Goal: Navigation & Orientation: Find specific page/section

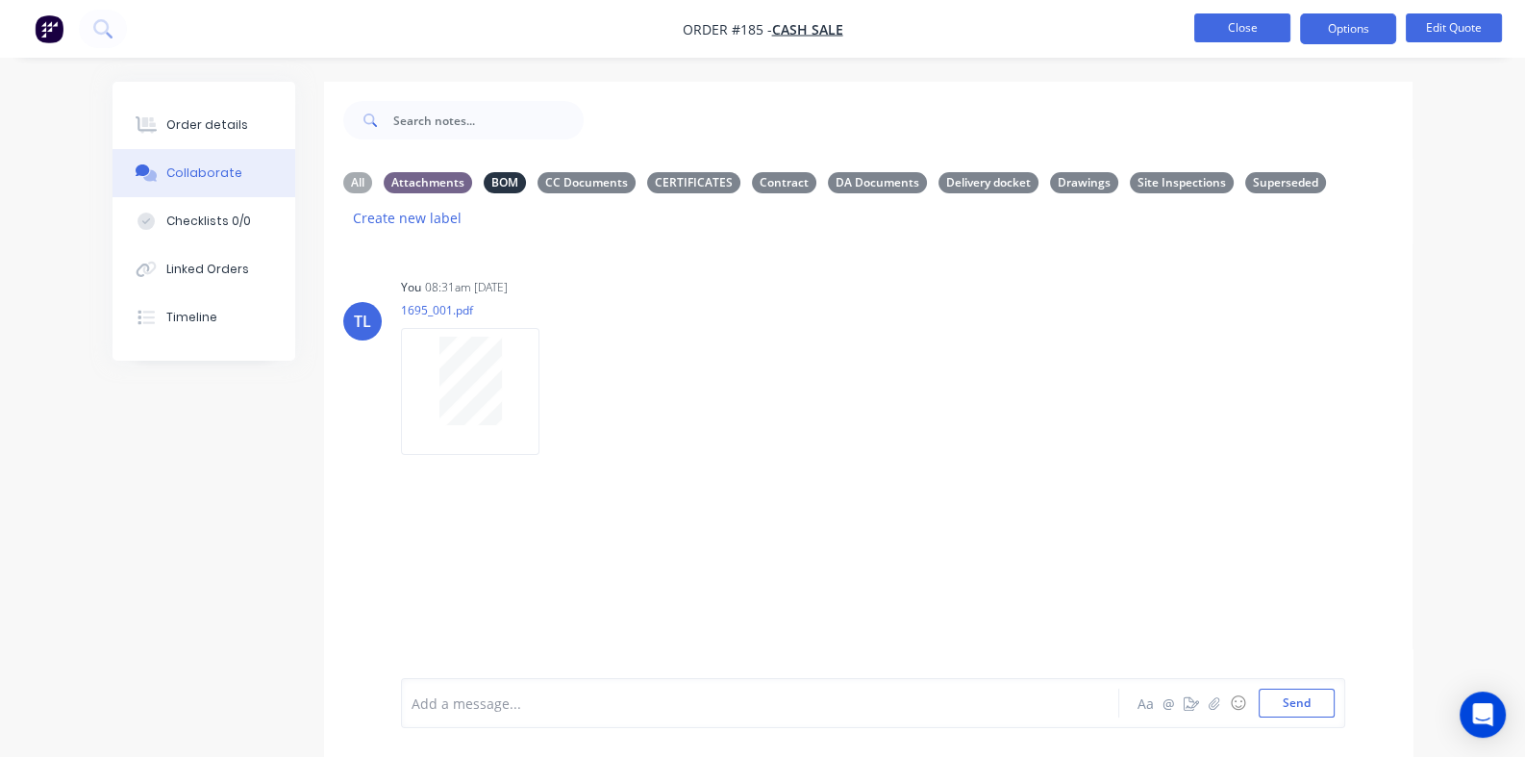
click at [1248, 34] on button "Close" at bounding box center [1242, 27] width 96 height 29
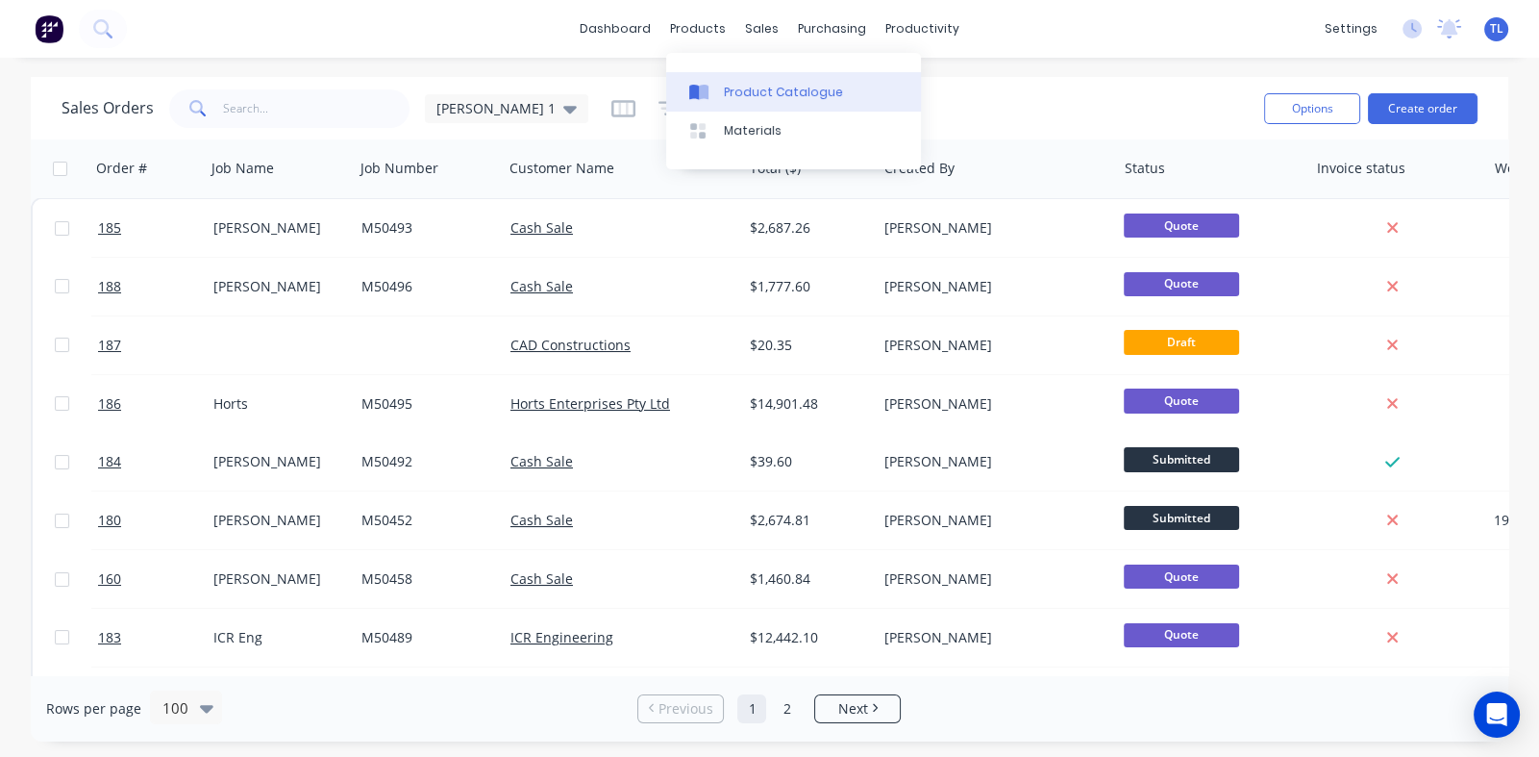
click at [750, 95] on div "Product Catalogue" at bounding box center [783, 92] width 119 height 17
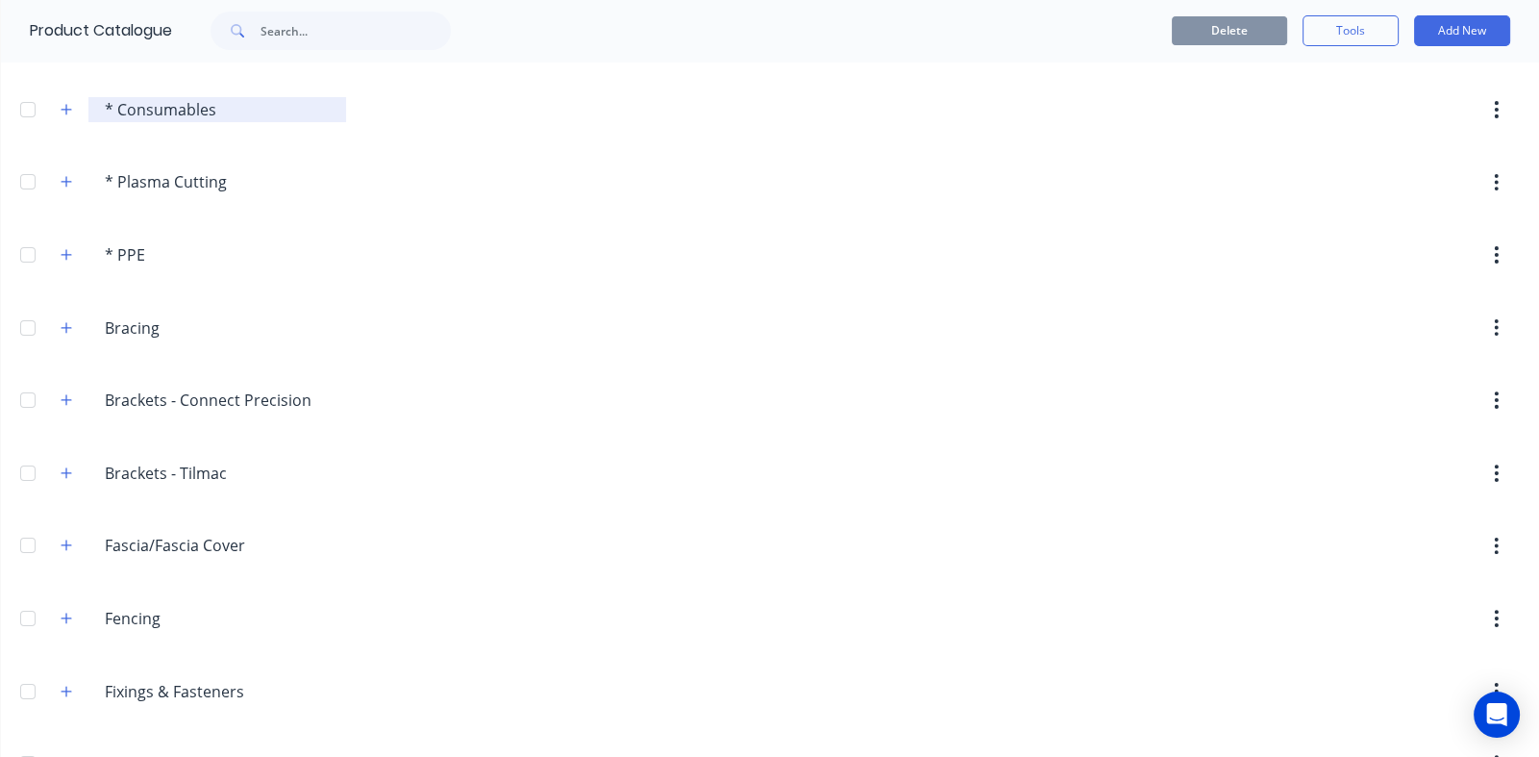
scroll to position [577, 0]
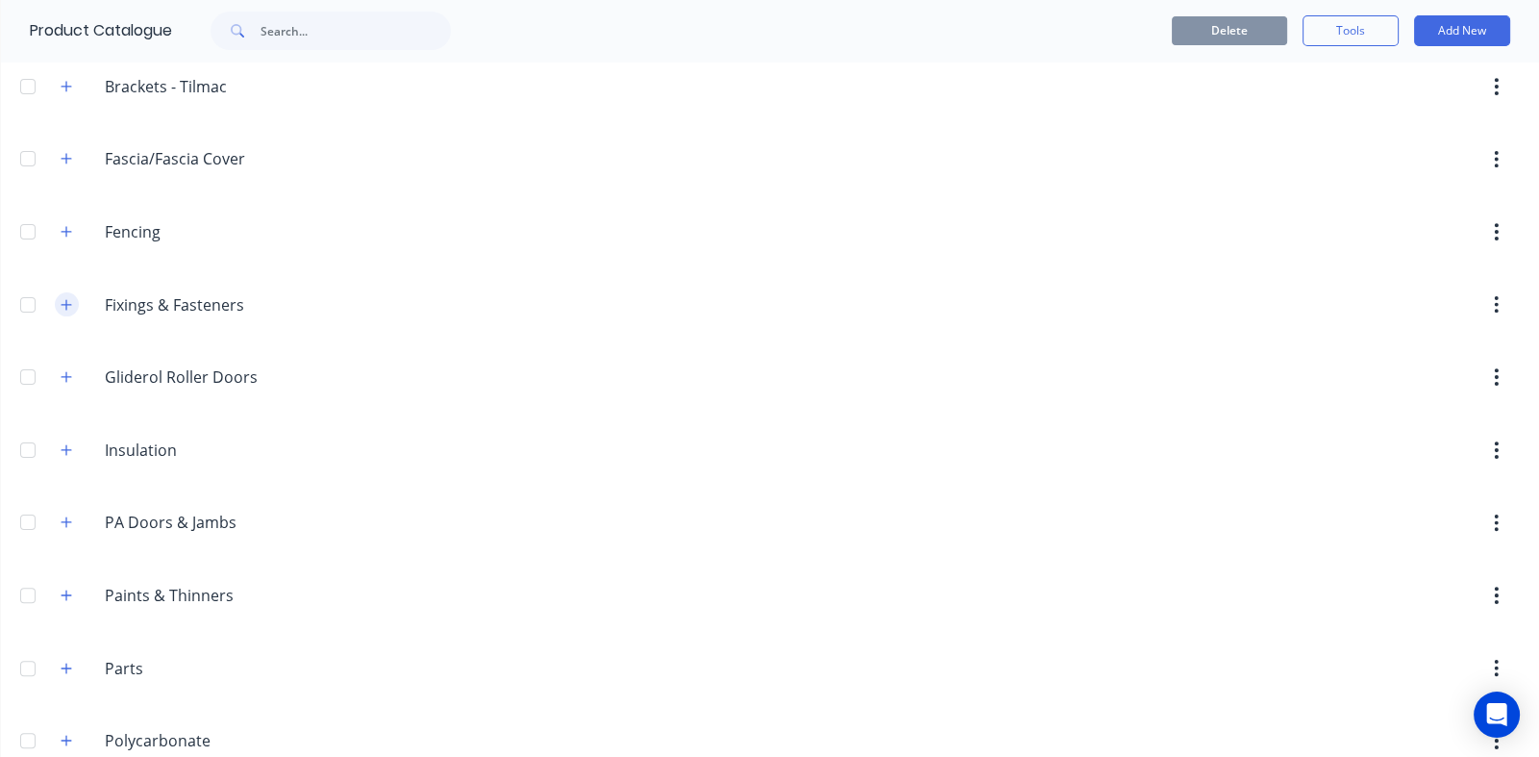
click at [63, 300] on icon "button" at bounding box center [67, 304] width 12 height 13
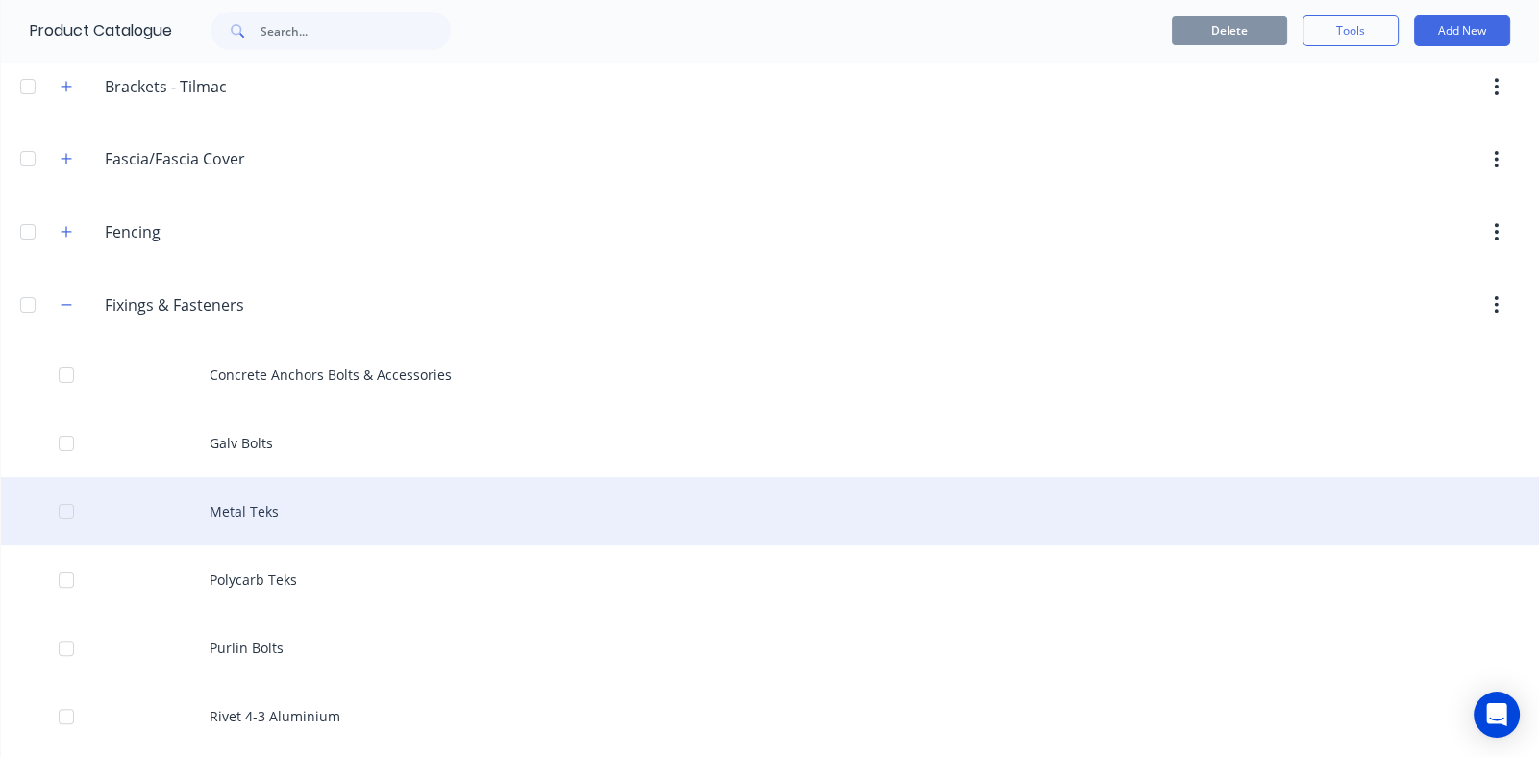
click at [235, 516] on div "Metal Teks" at bounding box center [770, 511] width 1538 height 68
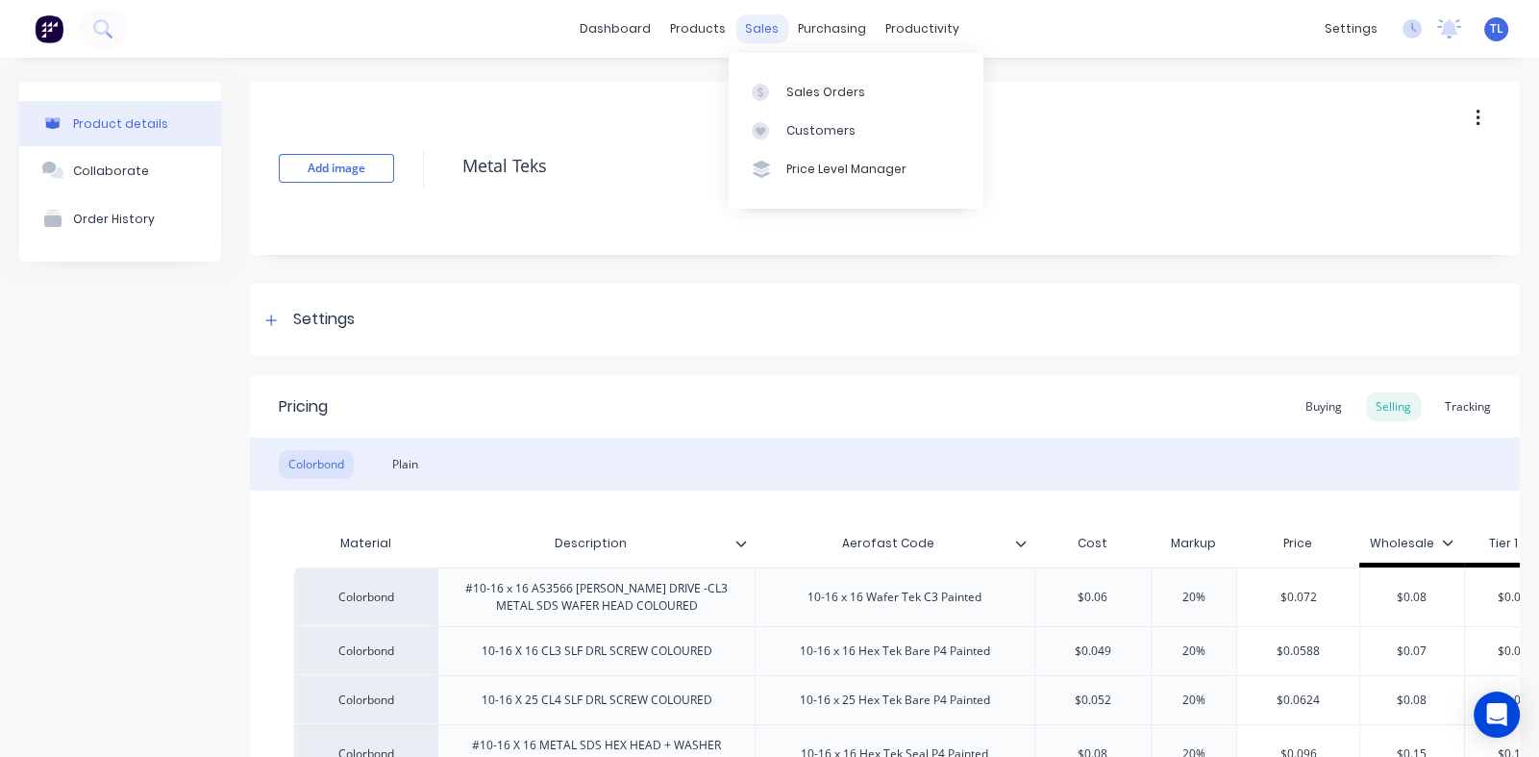
click at [764, 20] on div "sales" at bounding box center [761, 28] width 53 height 29
click at [807, 81] on link "Sales Orders" at bounding box center [856, 91] width 255 height 38
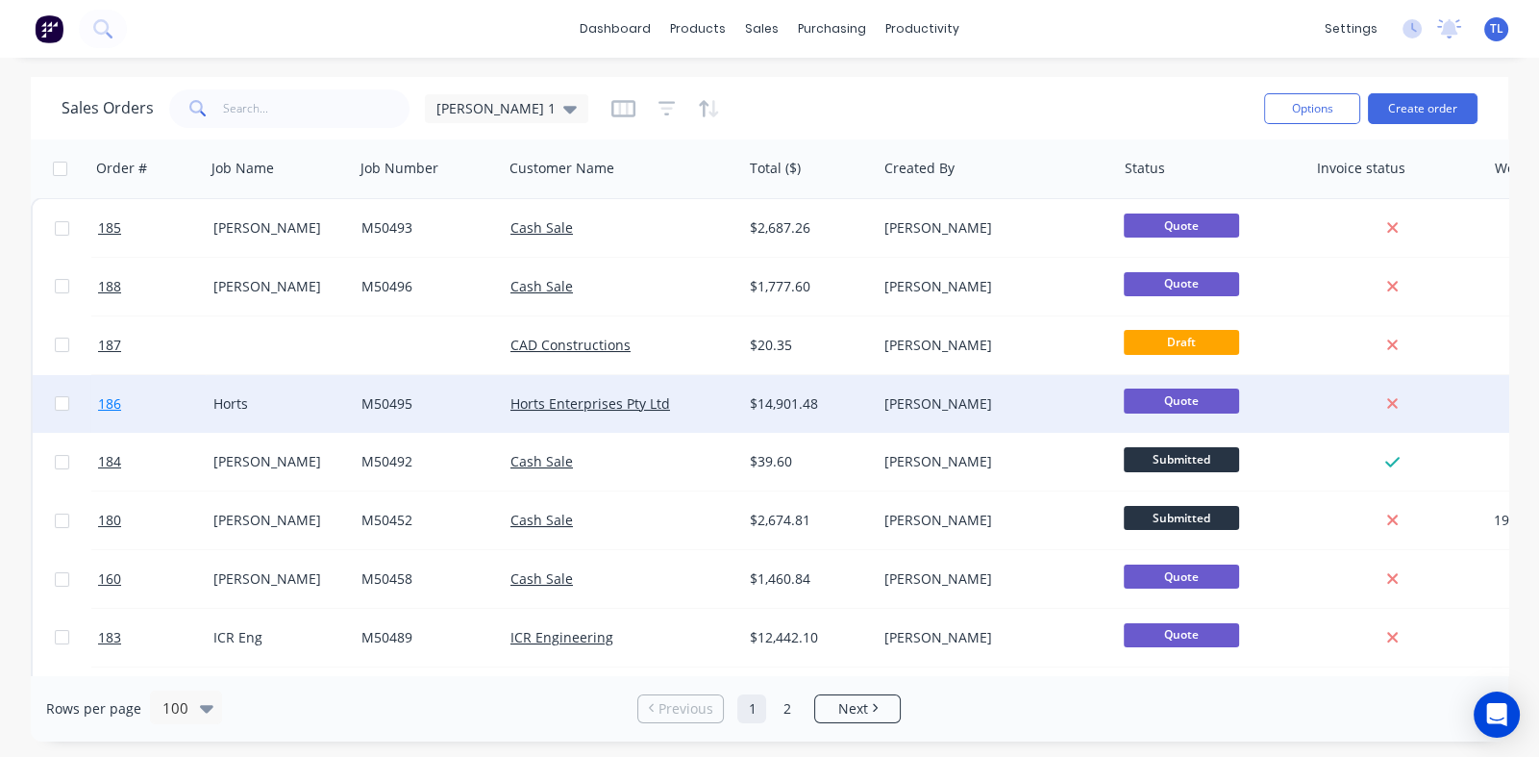
click at [112, 390] on link "186" at bounding box center [155, 404] width 115 height 58
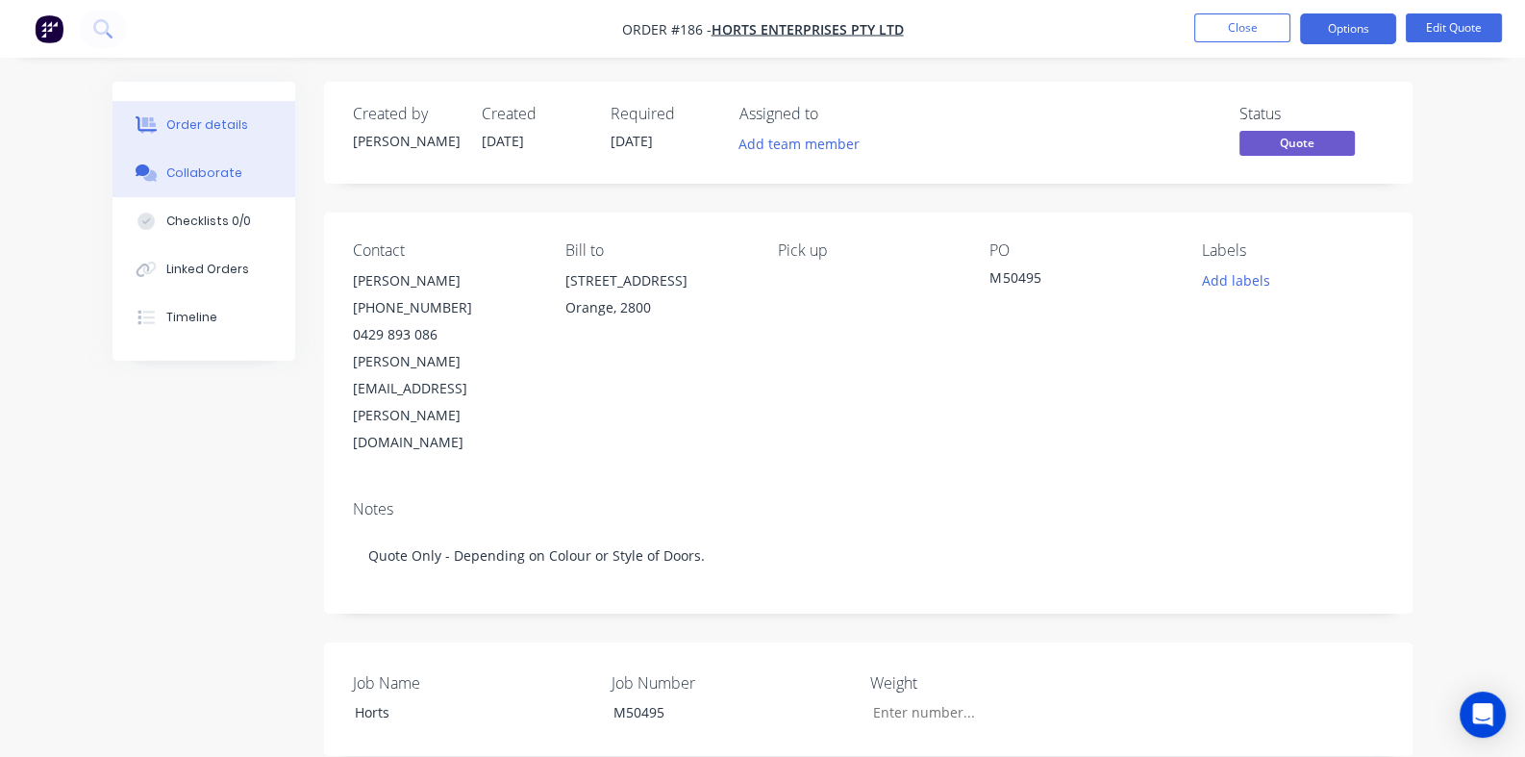
click at [166, 171] on div "Collaborate" at bounding box center [204, 172] width 76 height 17
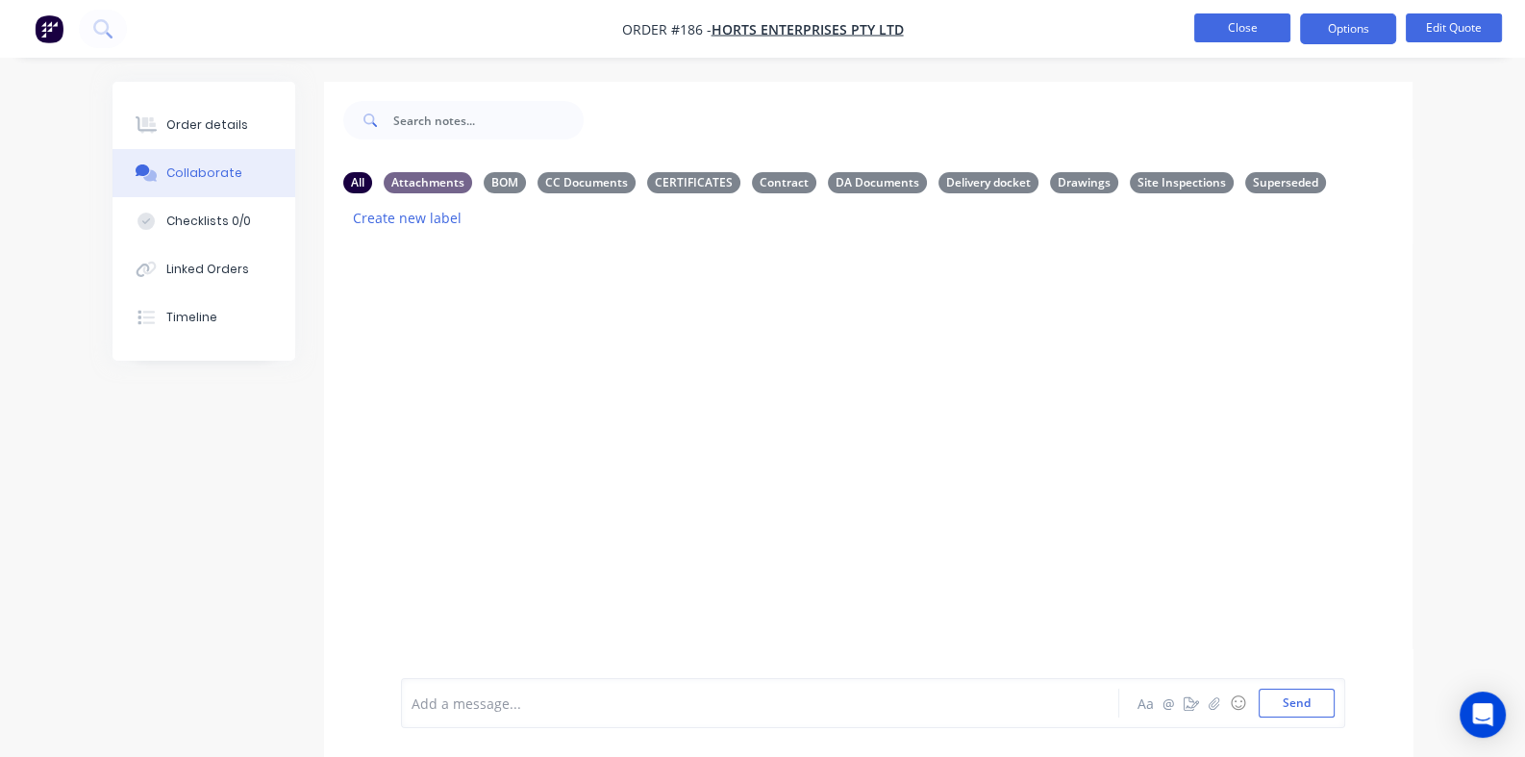
click at [1239, 33] on button "Close" at bounding box center [1242, 27] width 96 height 29
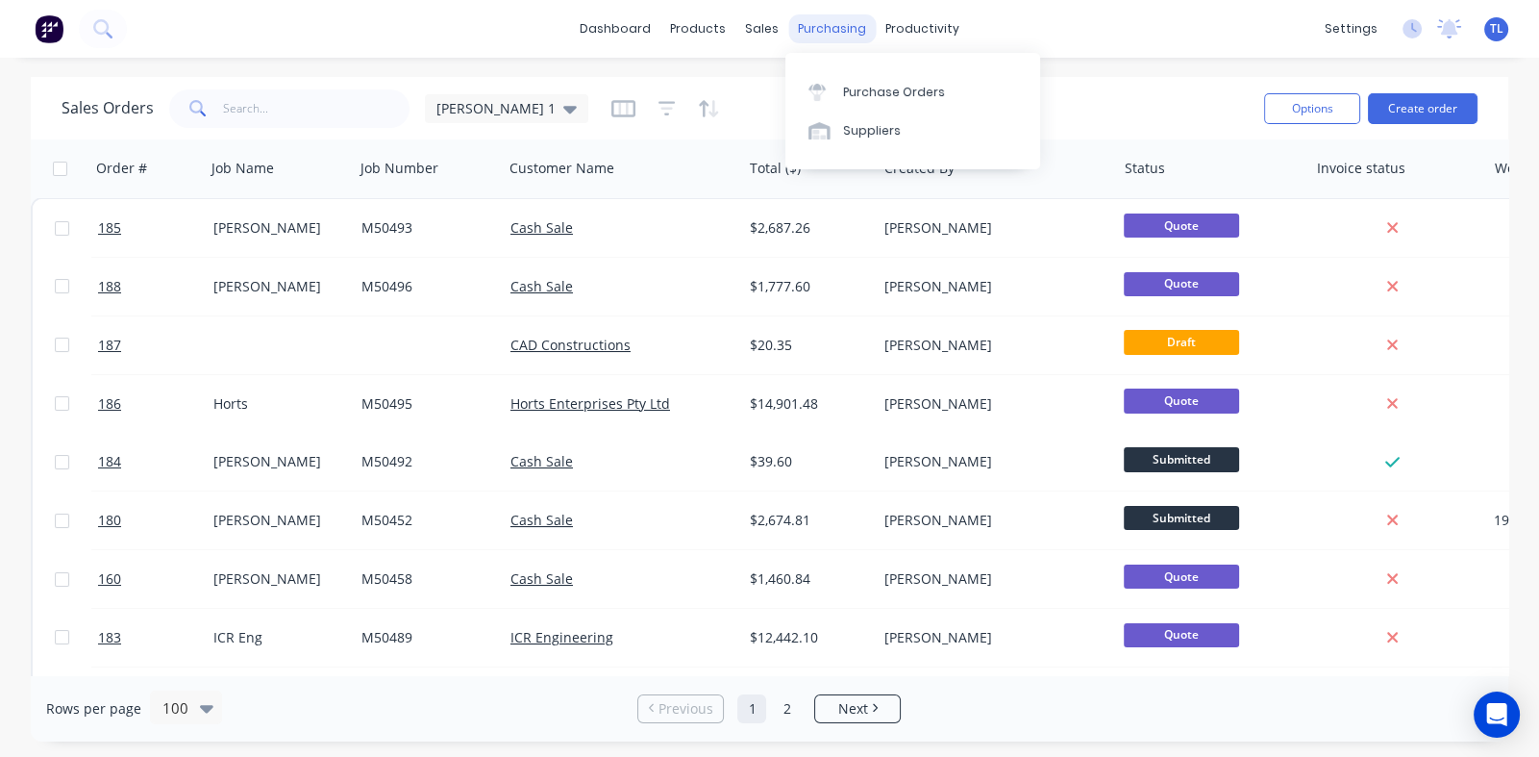
click at [836, 35] on div "purchasing" at bounding box center [831, 28] width 87 height 29
click at [875, 92] on div "Purchase Orders" at bounding box center [894, 92] width 102 height 17
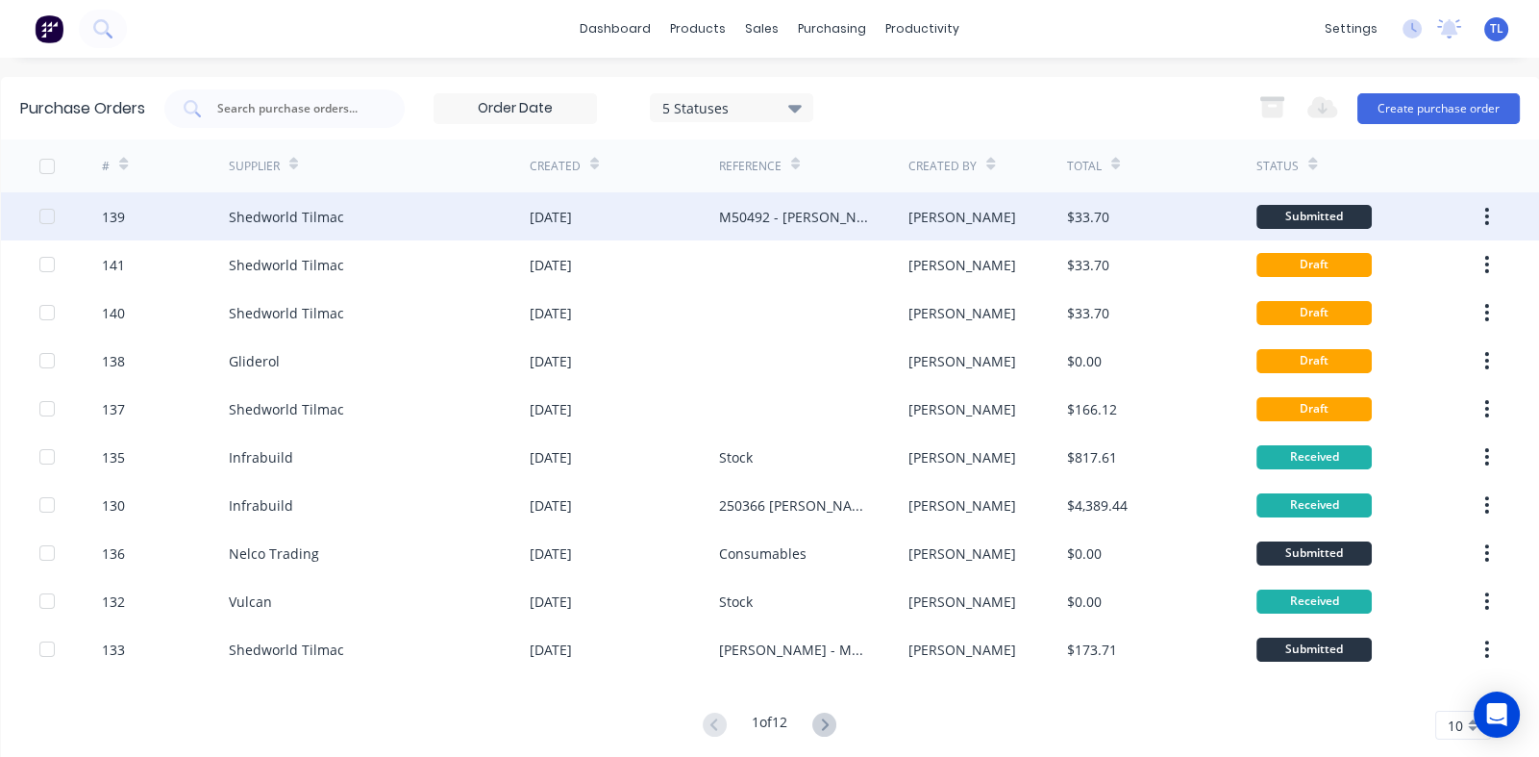
click at [111, 216] on div "139" at bounding box center [113, 217] width 23 height 20
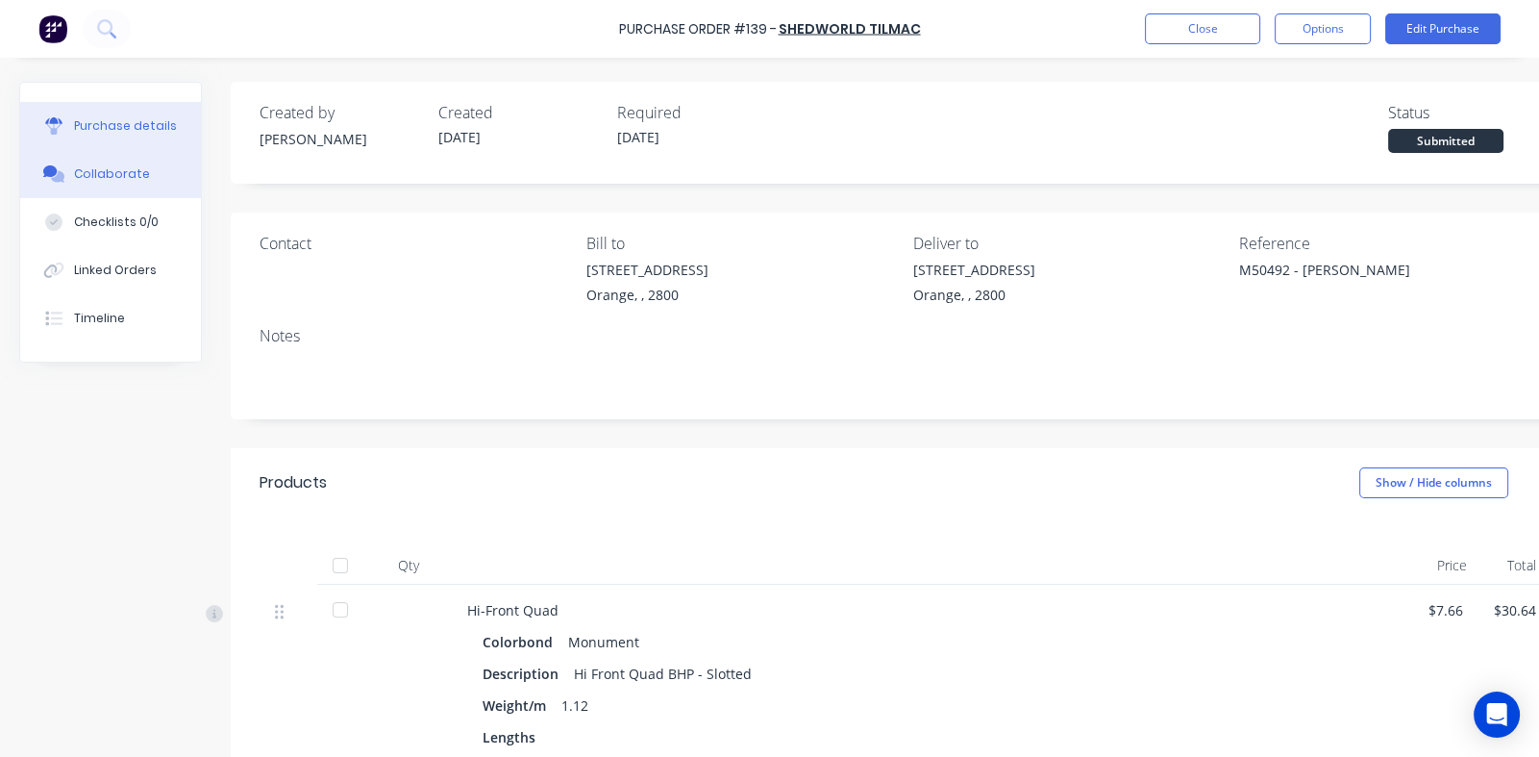
click at [113, 172] on div "Collaborate" at bounding box center [112, 173] width 76 height 17
